Goal: Use online tool/utility: Utilize a website feature to perform a specific function

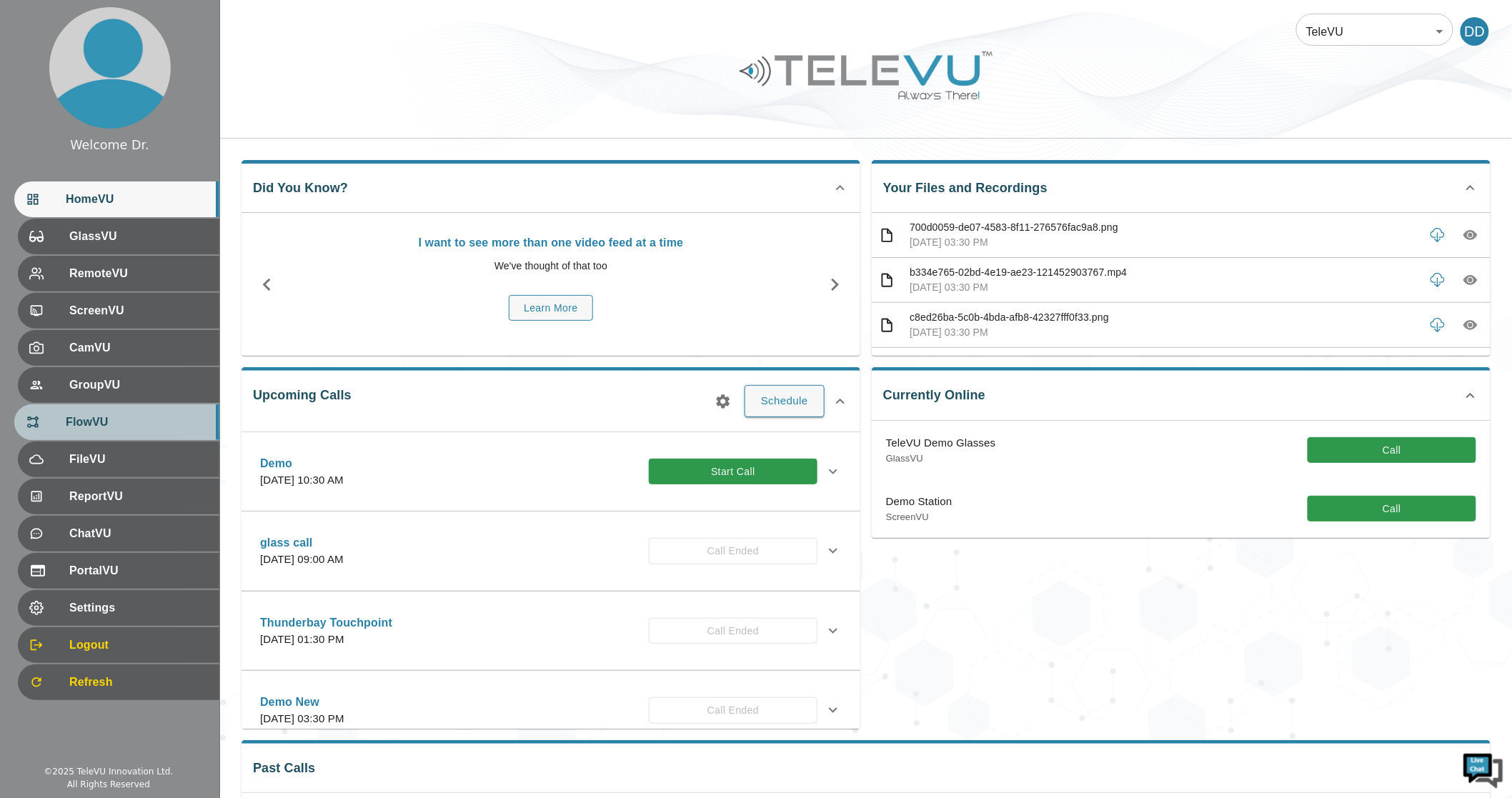
click at [112, 423] on span "FlowVU" at bounding box center [136, 422] width 143 height 17
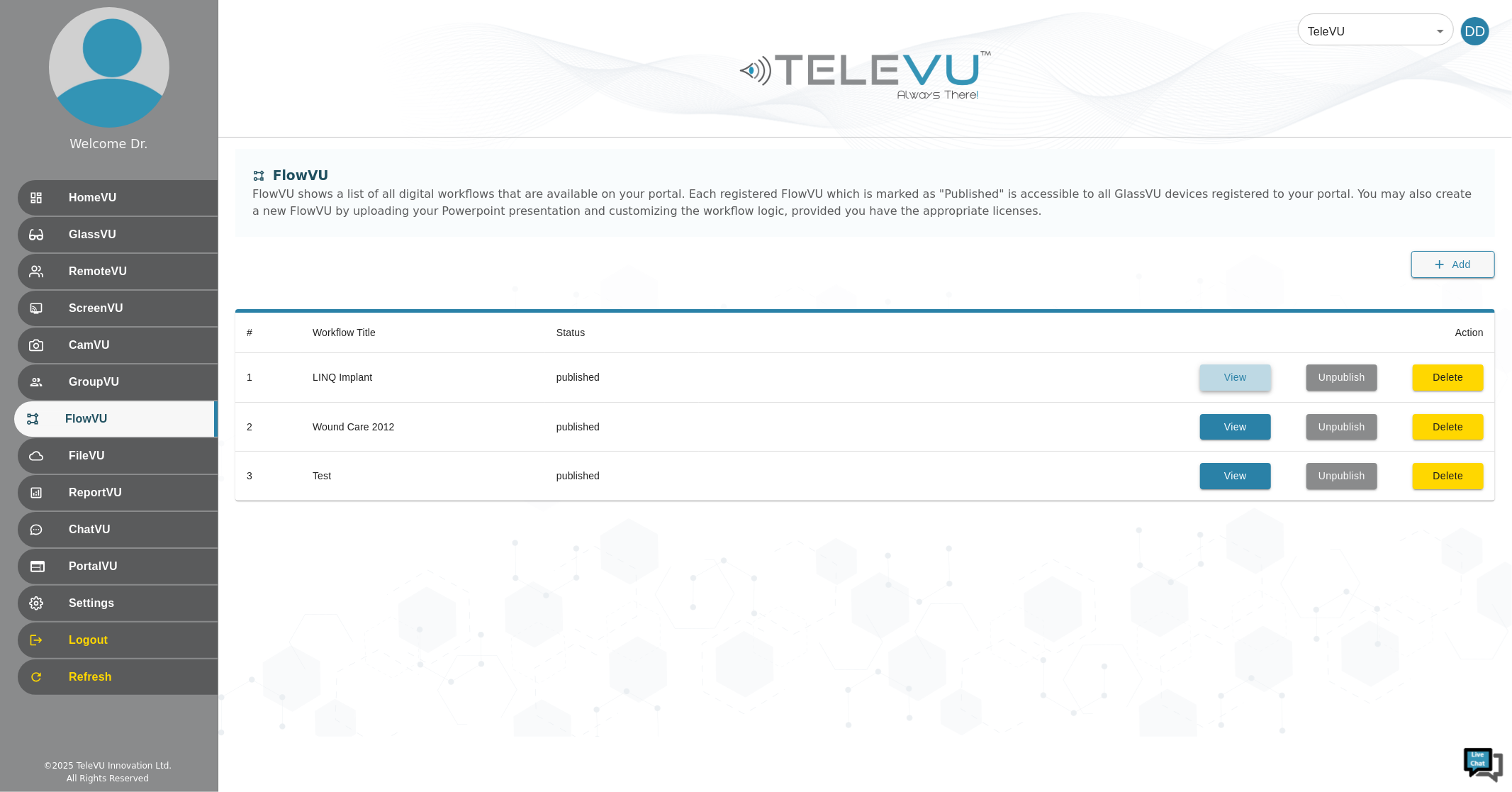
click at [1107, 380] on button "View" at bounding box center [1235, 378] width 71 height 26
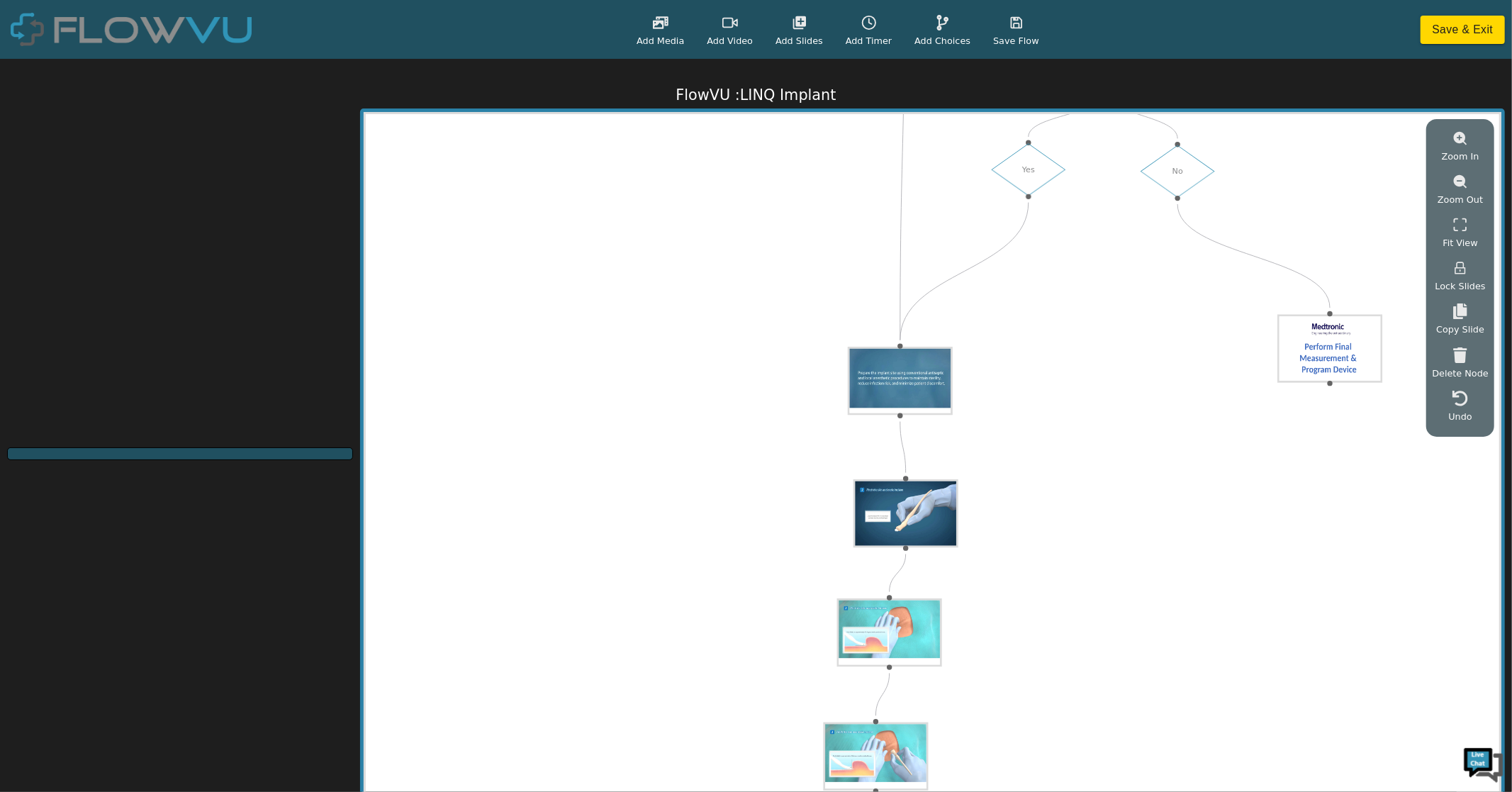
drag, startPoint x: 910, startPoint y: 285, endPoint x: 1129, endPoint y: 637, distance: 414.6
click at [1107, 663] on div "Start Yes No Yes No" at bounding box center [932, 459] width 1133 height 690
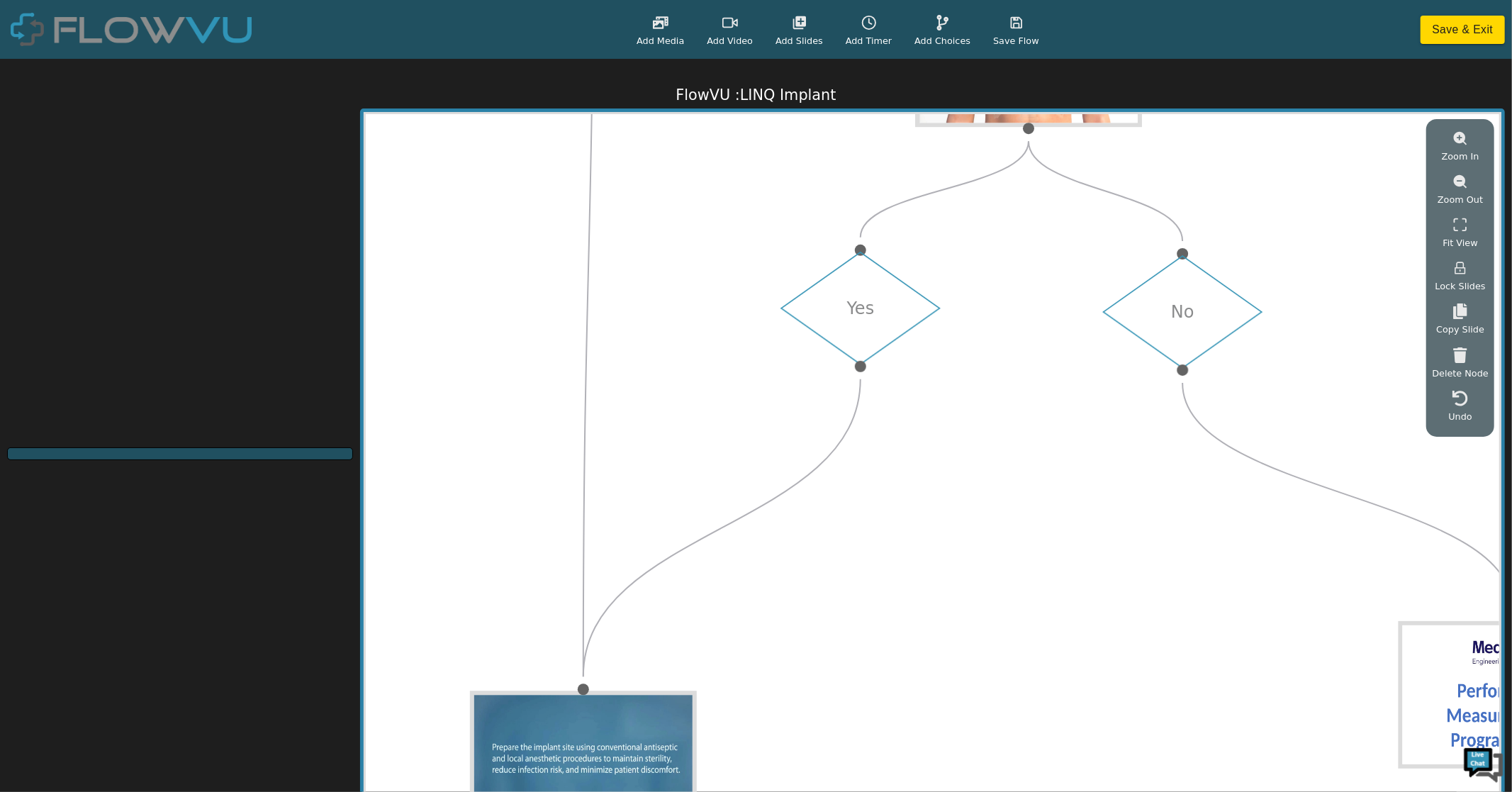
drag, startPoint x: 908, startPoint y: 300, endPoint x: 890, endPoint y: 806, distance: 506.3
click at [890, 784] on html "Add Media Add Video Add Slides Add Timer Add Choices Save Flow Save & Exit Flow…" at bounding box center [756, 396] width 1512 height 792
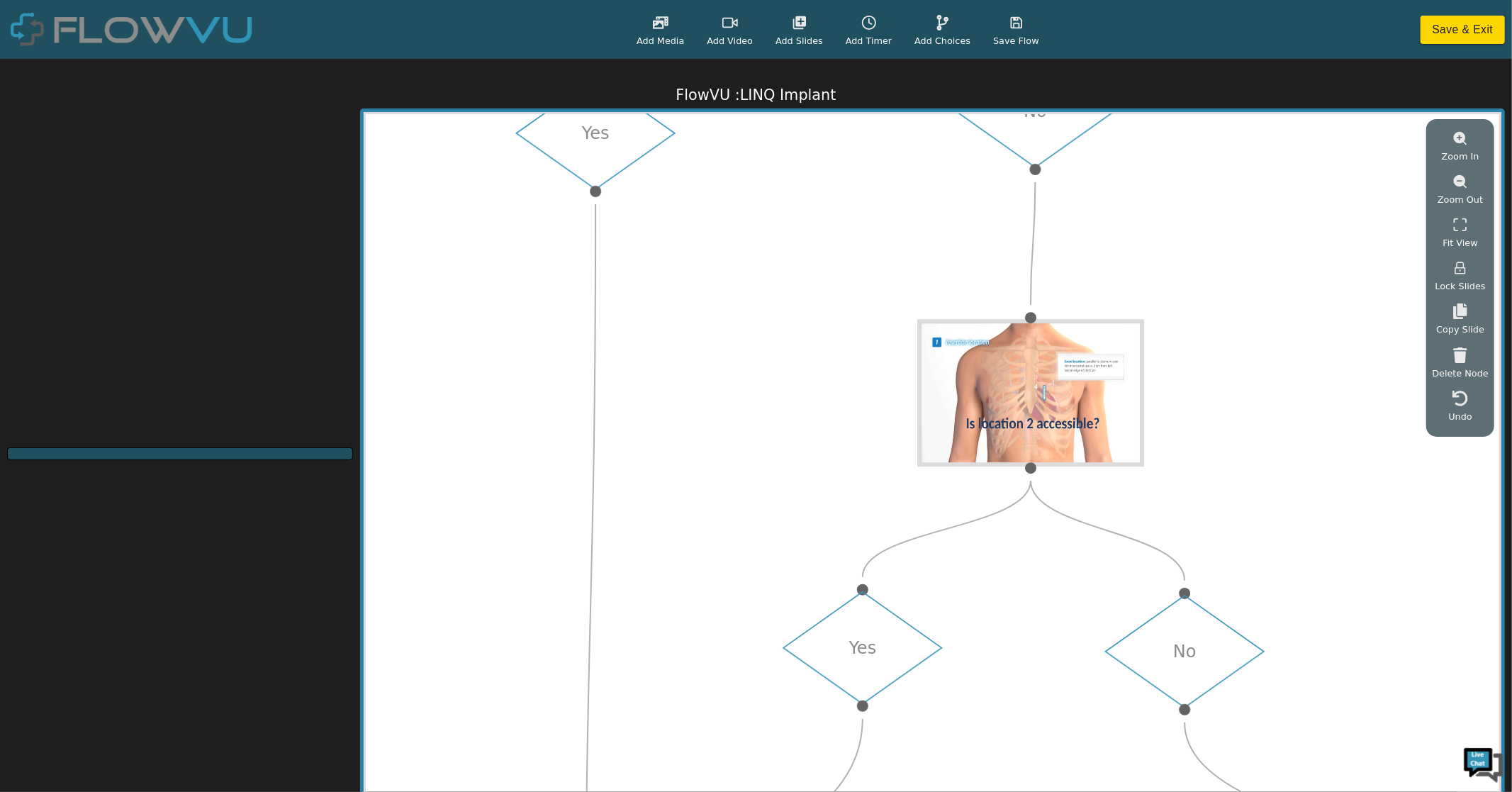
drag, startPoint x: 997, startPoint y: 413, endPoint x: 906, endPoint y: 799, distance: 396.6
click at [906, 784] on html "Add Media Add Video Add Slides Add Timer Add Choices Save Flow Save & Exit Flow…" at bounding box center [756, 396] width 1512 height 792
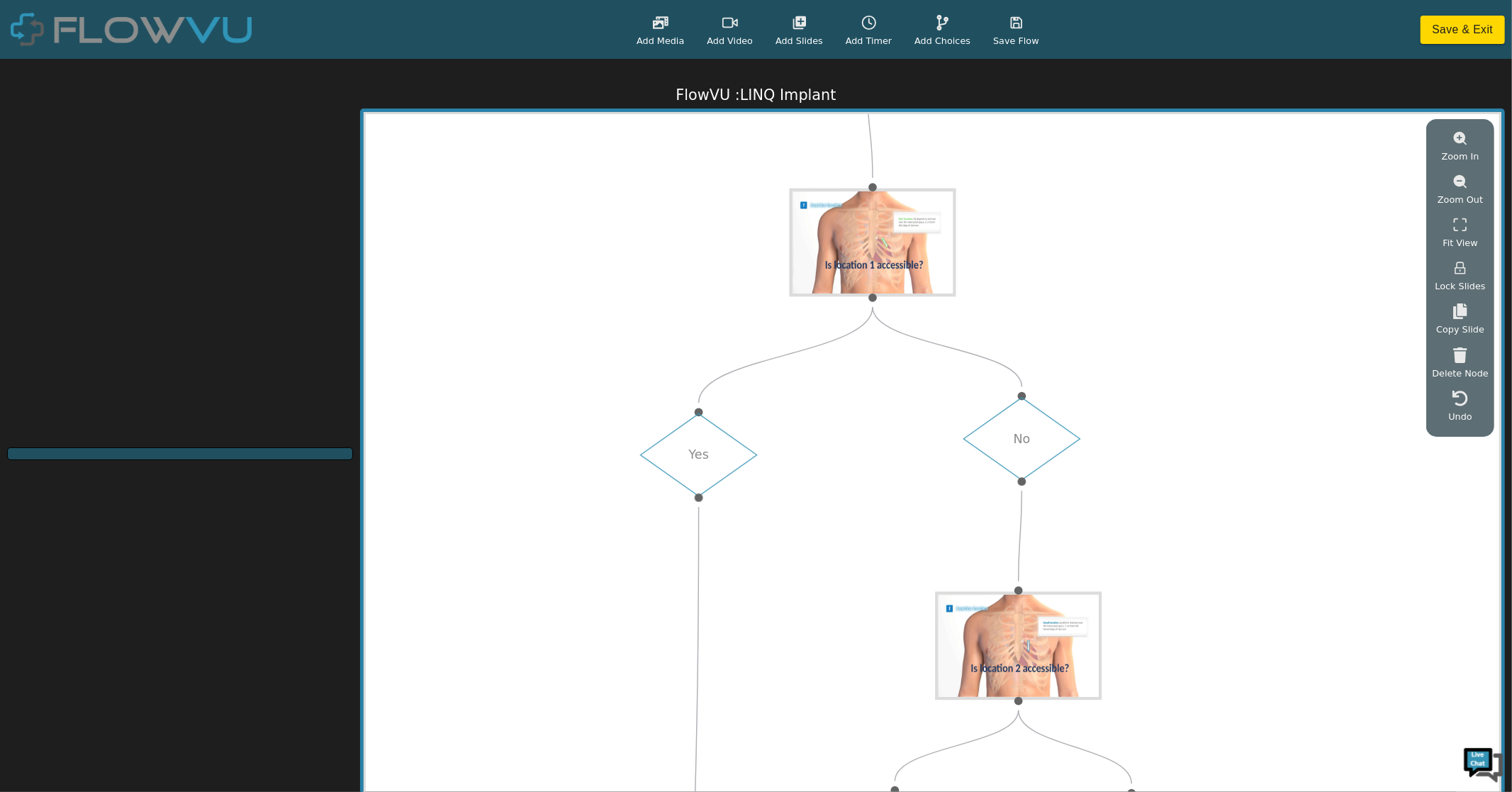
drag, startPoint x: 1252, startPoint y: 256, endPoint x: 1255, endPoint y: 501, distance: 245.0
click at [1107, 501] on div "Start Yes No Yes No" at bounding box center [932, 459] width 1133 height 690
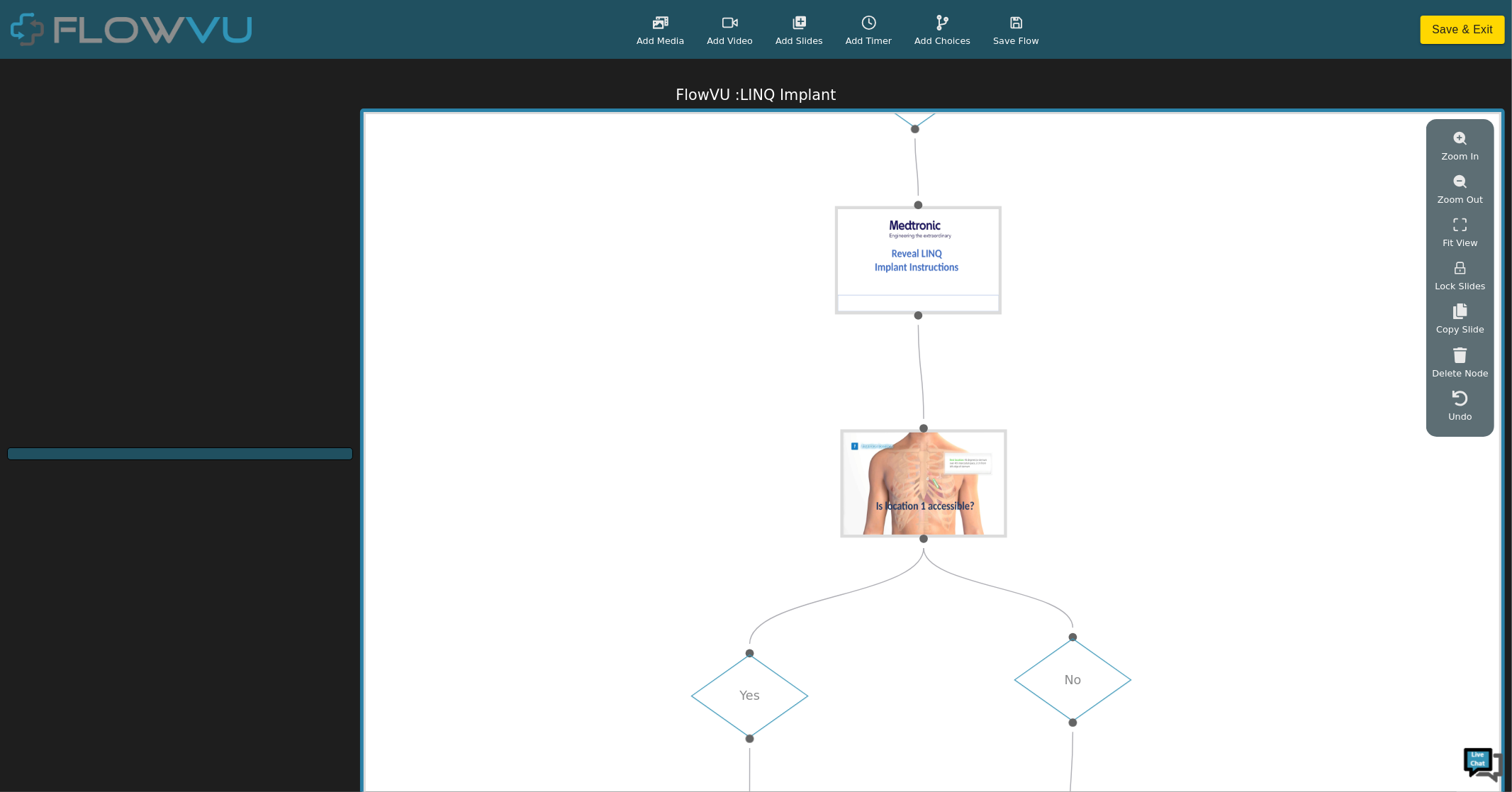
drag, startPoint x: 1201, startPoint y: 321, endPoint x: 1230, endPoint y: 509, distance: 190.2
click at [1107, 509] on div "Start Yes No Yes No" at bounding box center [932, 459] width 1133 height 690
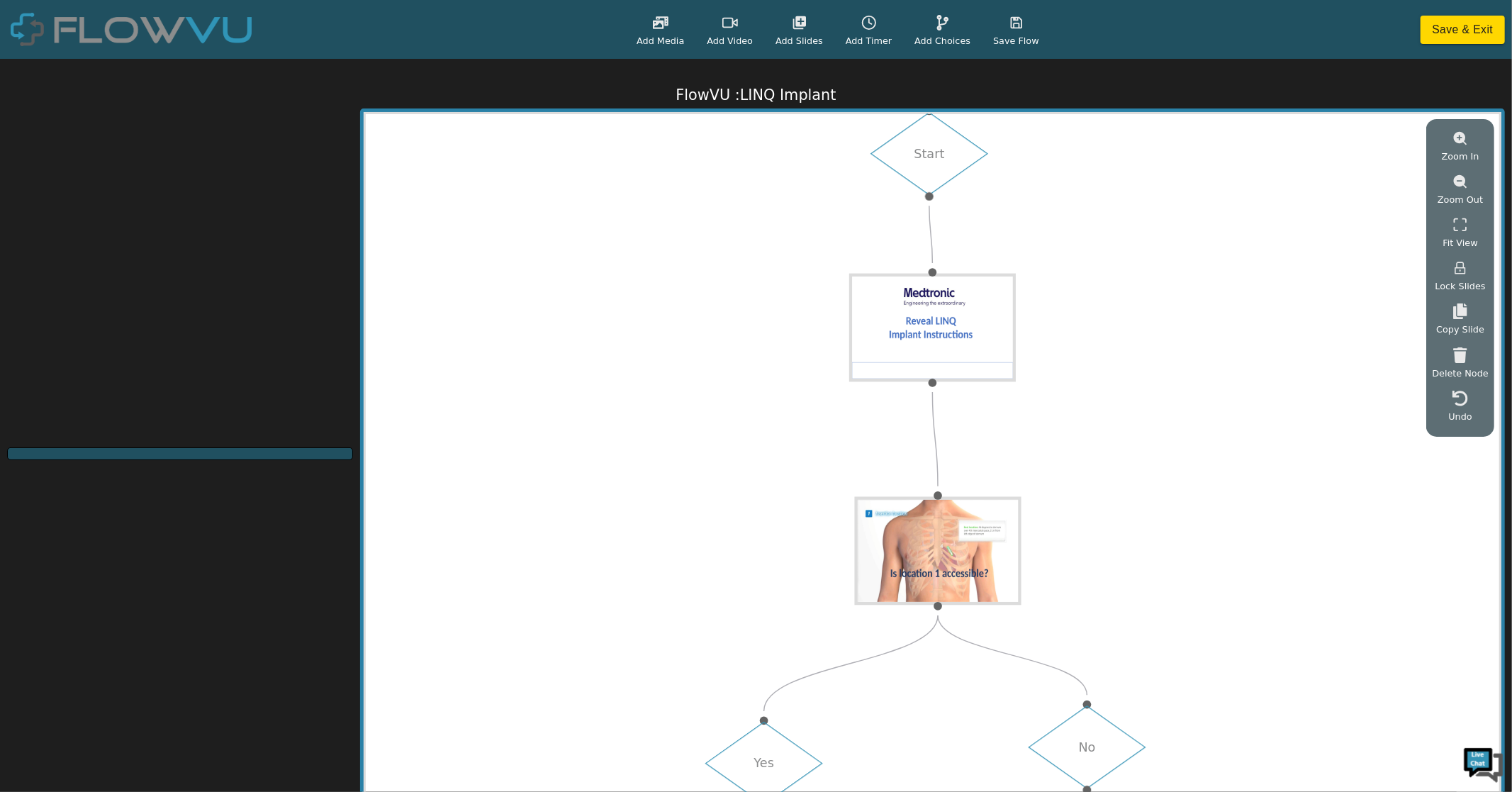
drag, startPoint x: 1139, startPoint y: 390, endPoint x: 1150, endPoint y: 367, distance: 25.5
click at [1107, 367] on div "Start Yes No Yes No" at bounding box center [932, 459] width 1133 height 690
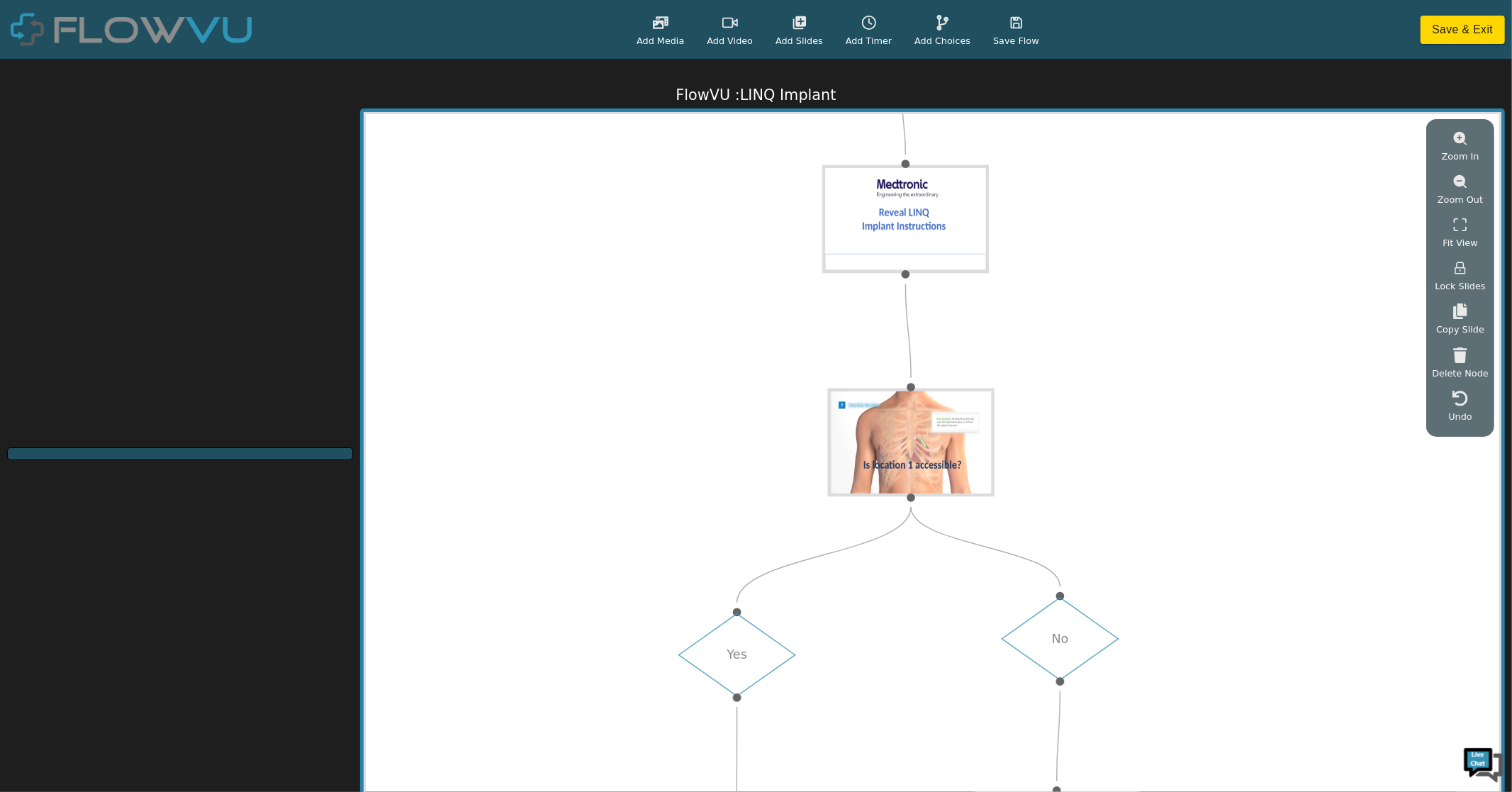
drag, startPoint x: 1195, startPoint y: 483, endPoint x: 1168, endPoint y: 378, distance: 108.4
click at [1107, 378] on div "Start Yes No Yes No" at bounding box center [932, 459] width 1133 height 690
click at [931, 37] on span "Add Choices" at bounding box center [943, 40] width 56 height 13
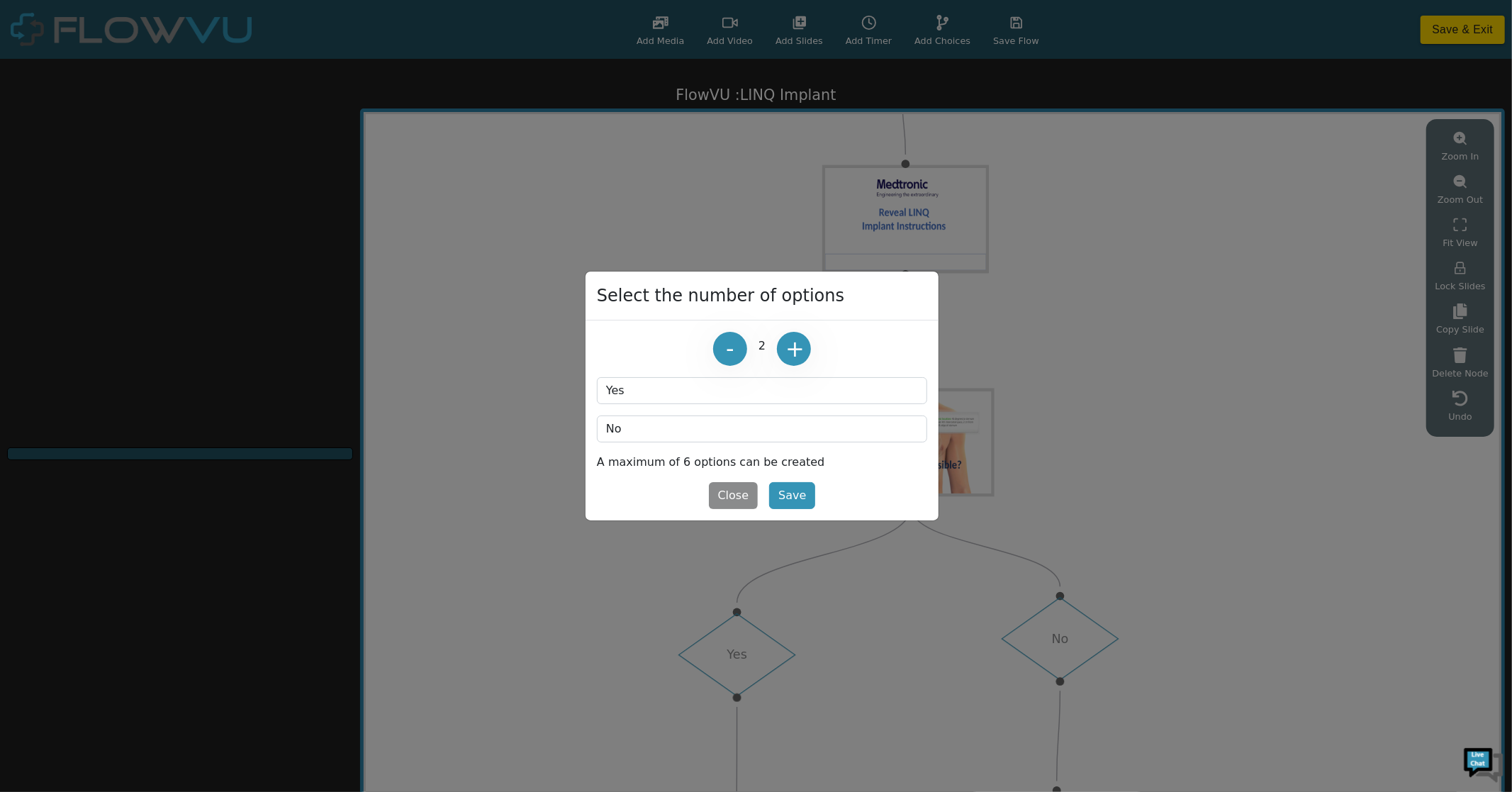
click at [795, 342] on button "+" at bounding box center [793, 349] width 34 height 34
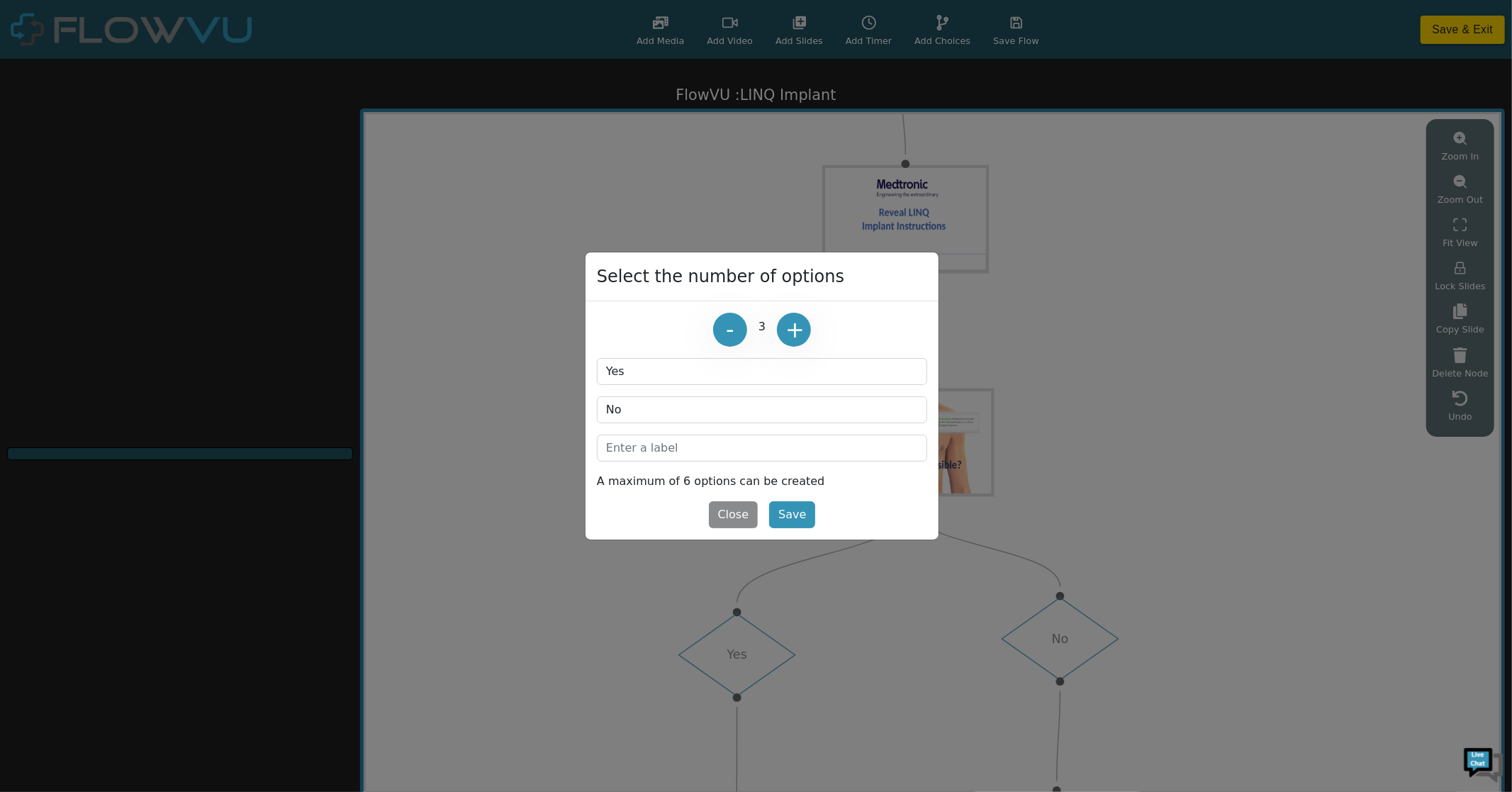
click at [798, 342] on button "+" at bounding box center [793, 330] width 34 height 34
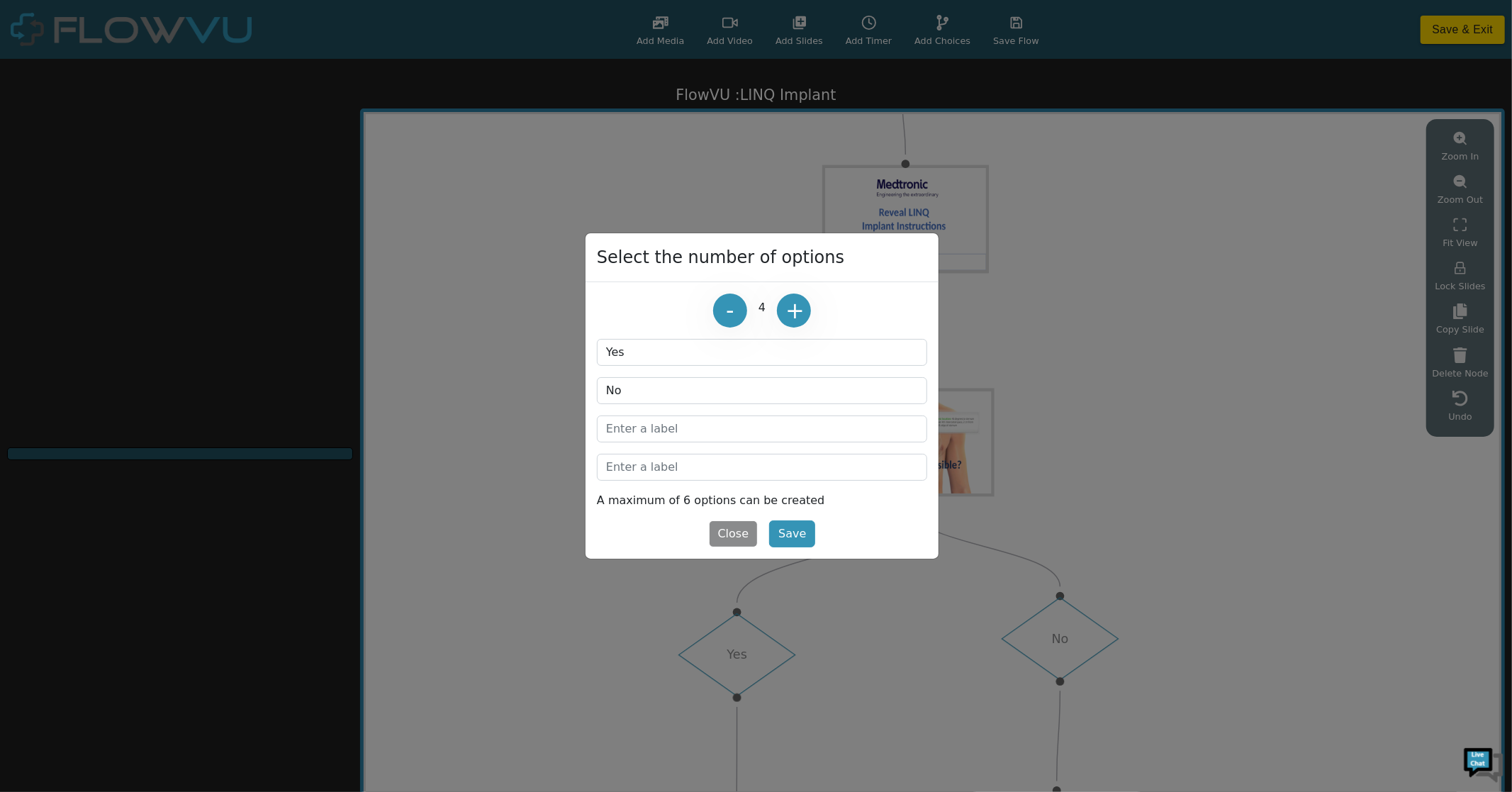
click at [733, 537] on button "Close" at bounding box center [734, 534] width 49 height 27
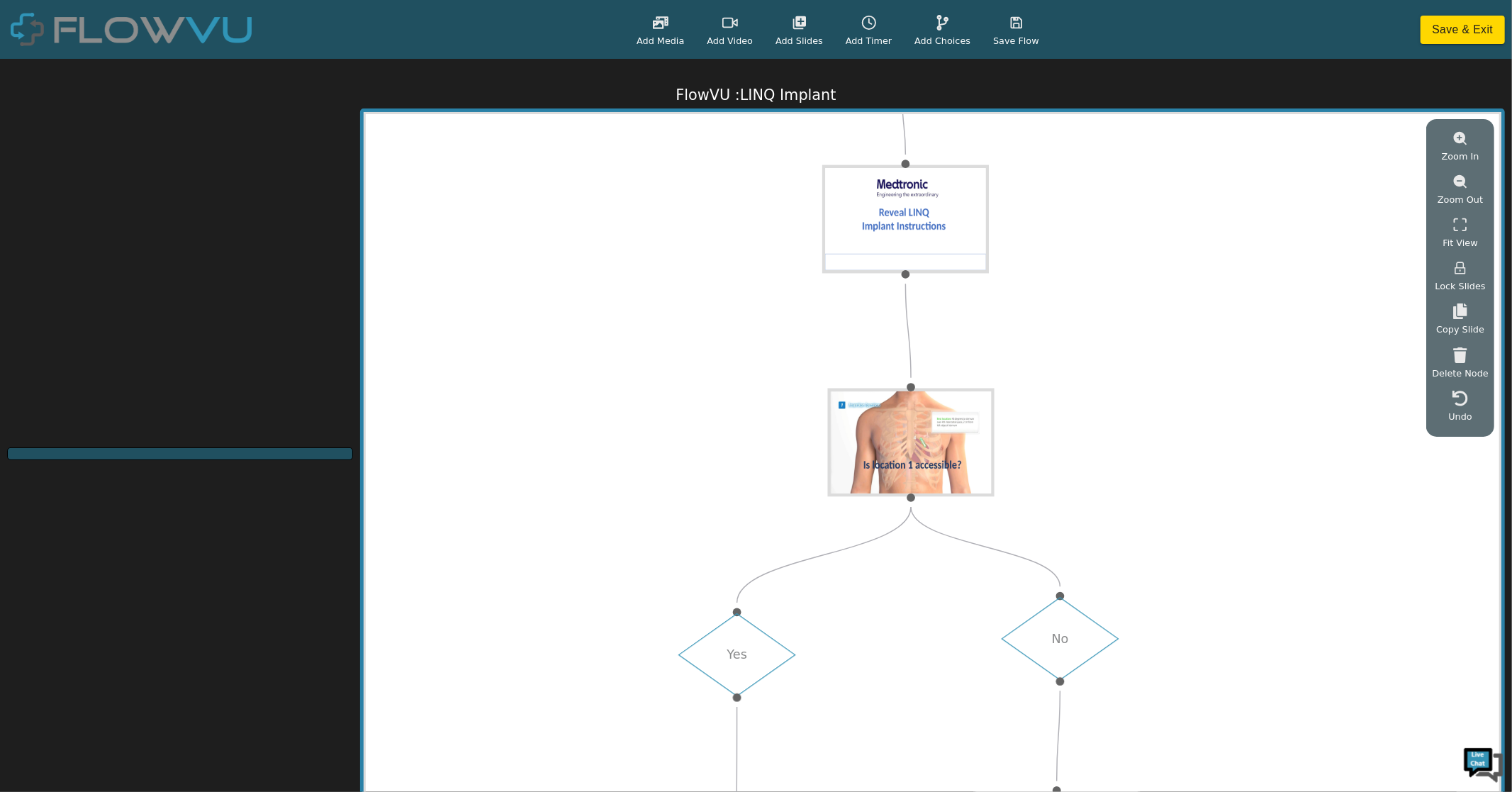
click at [869, 24] on polyline at bounding box center [870, 21] width 3 height 5
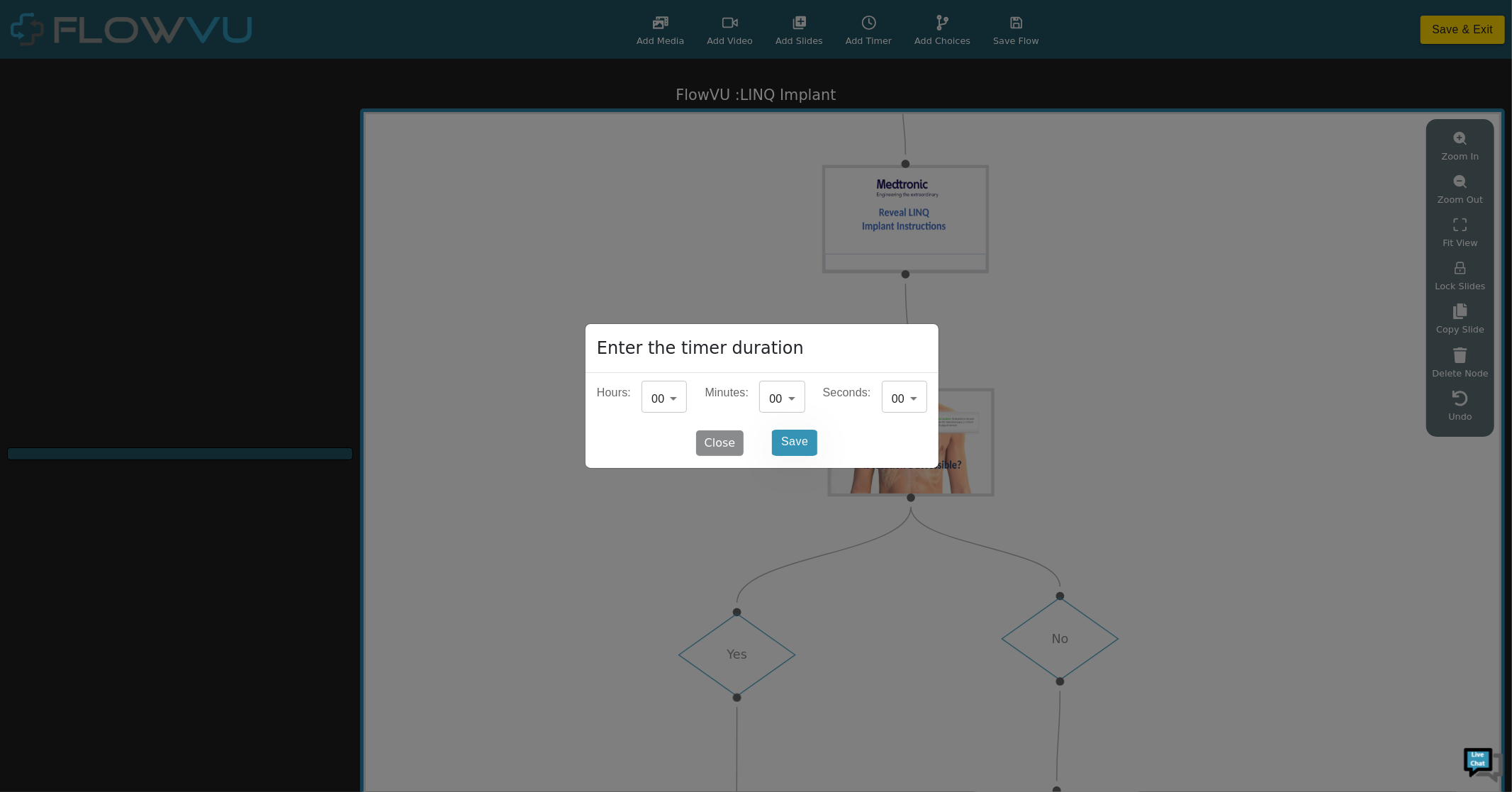
click at [726, 444] on button "Close" at bounding box center [720, 443] width 49 height 27
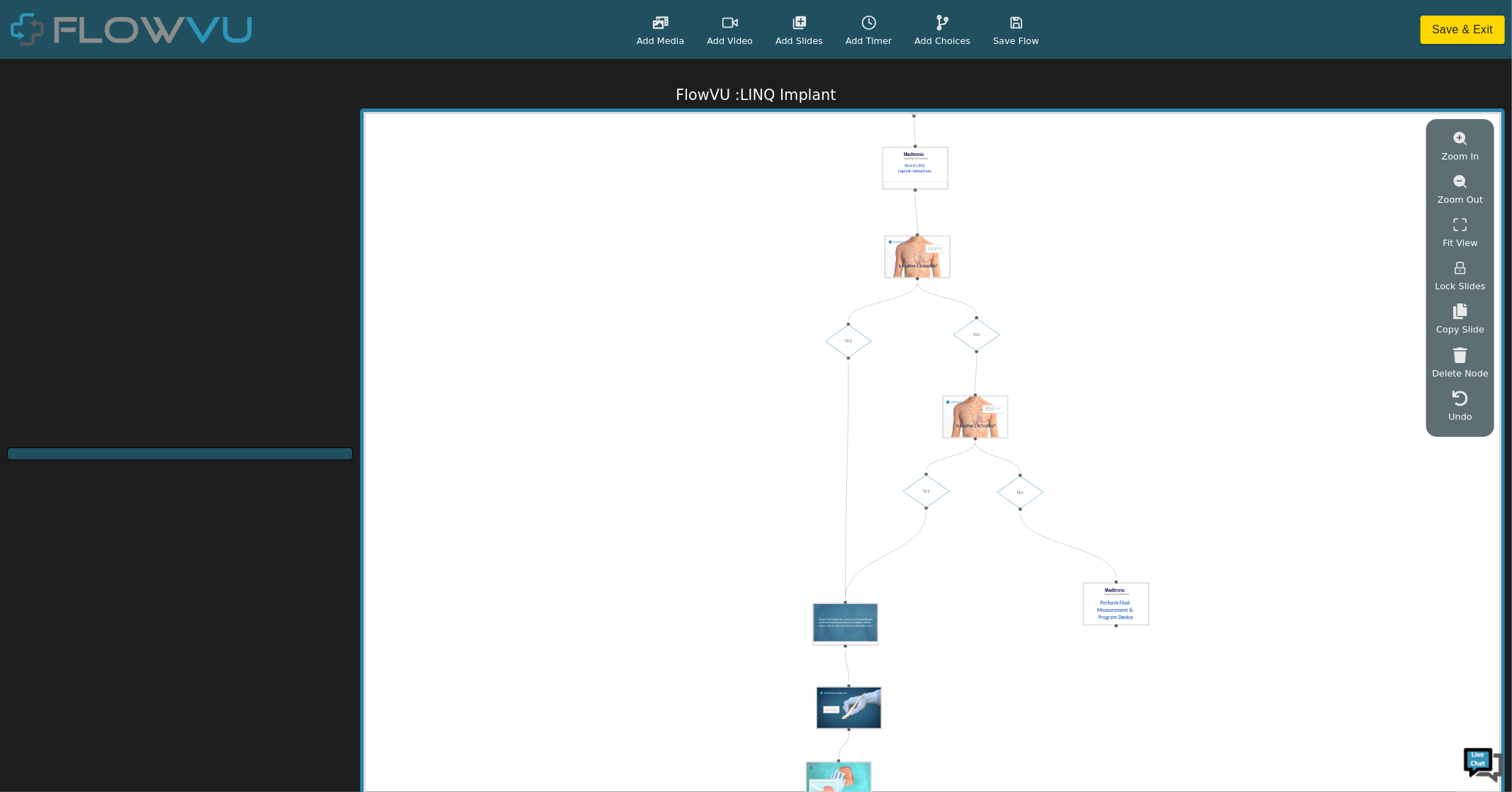
drag, startPoint x: 993, startPoint y: 629, endPoint x: 1025, endPoint y: 295, distance: 335.5
click at [1025, 295] on div "Start Yes No Yes No" at bounding box center [932, 459] width 1133 height 690
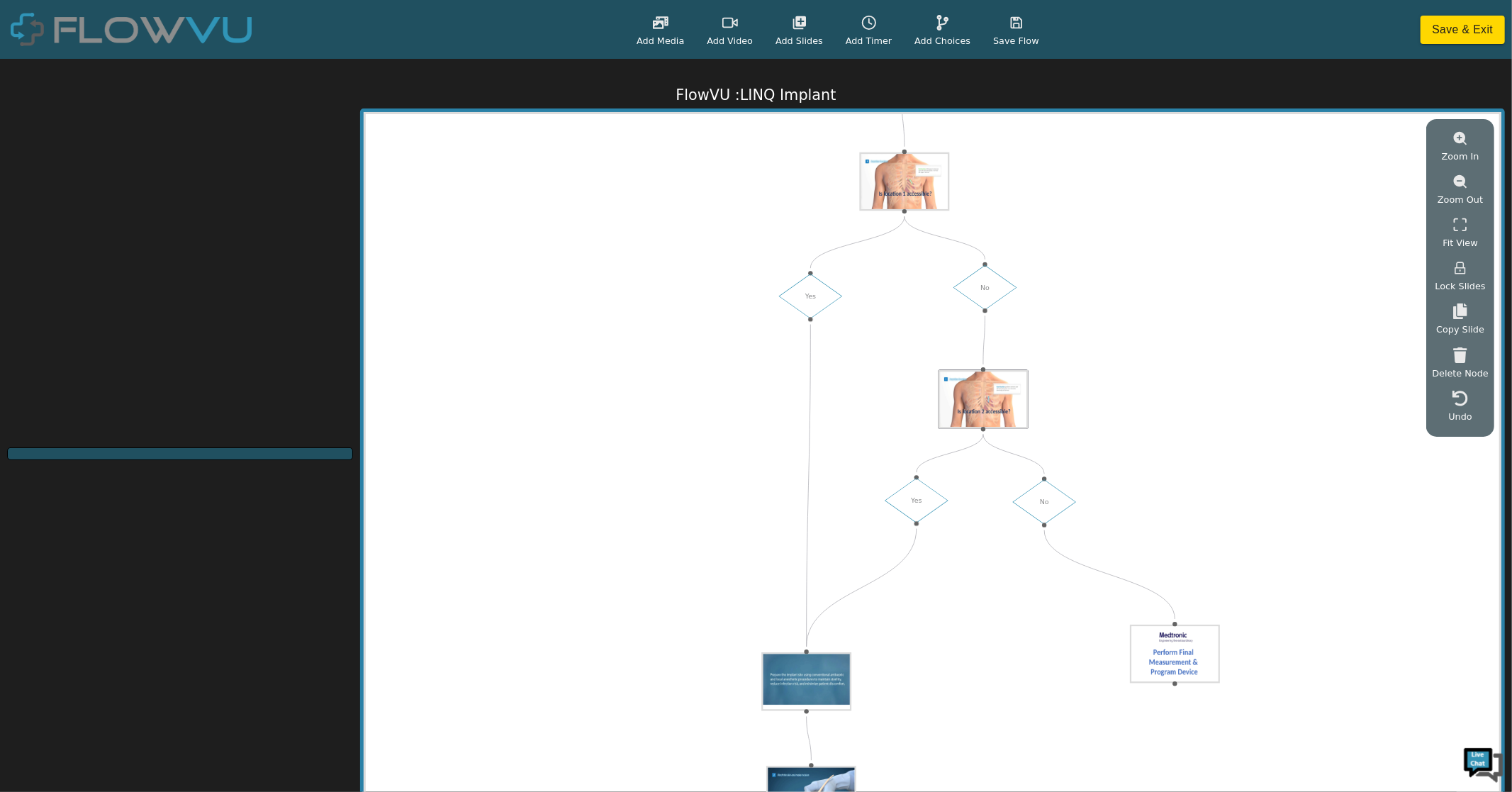
click at [1000, 411] on img at bounding box center [983, 399] width 90 height 59
click at [1107, 322] on button "Copy Slide" at bounding box center [1460, 317] width 57 height 38
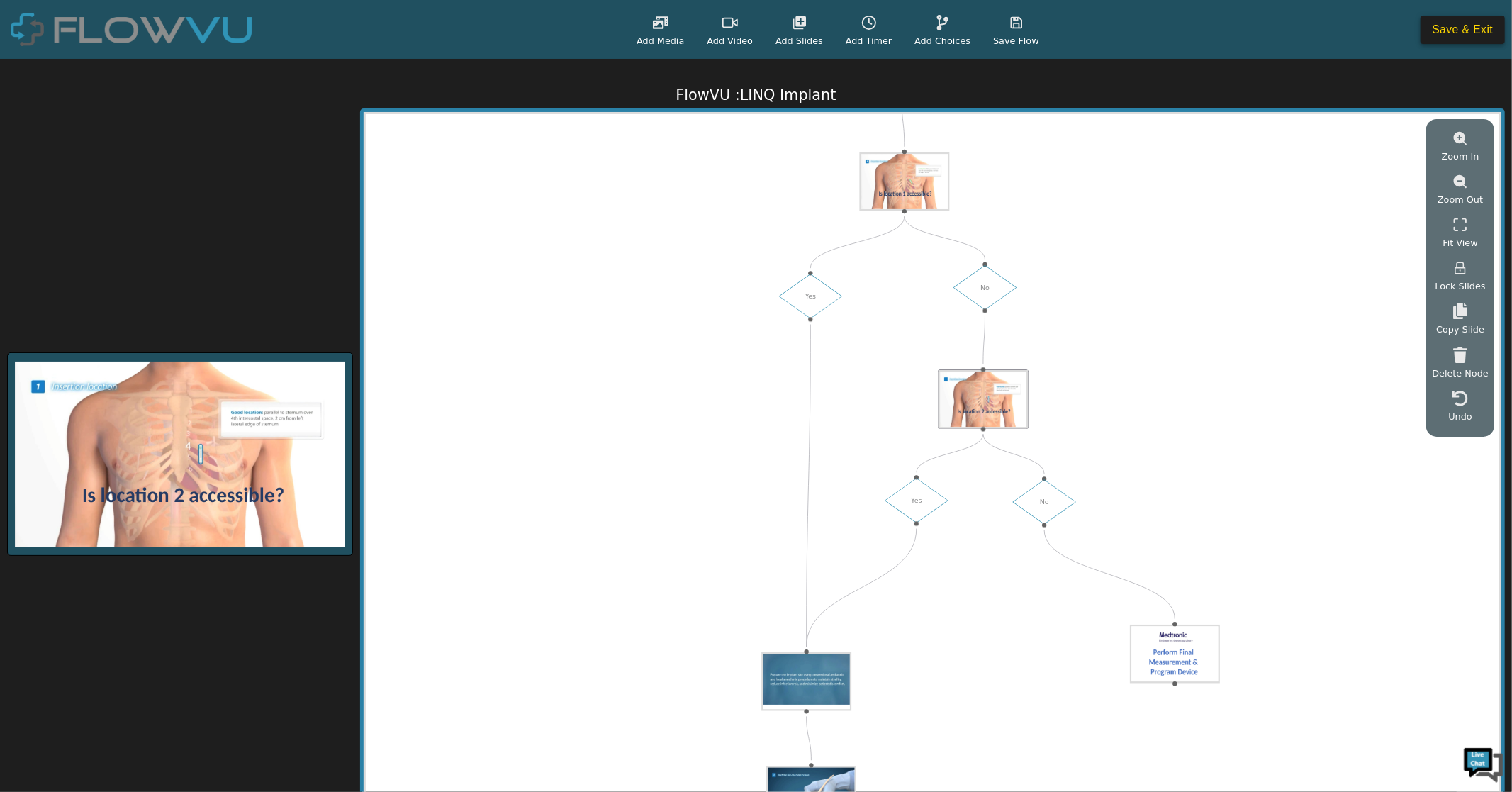
click at [1107, 30] on button "Save & Exit" at bounding box center [1463, 30] width 84 height 28
